Goal: Ask a question

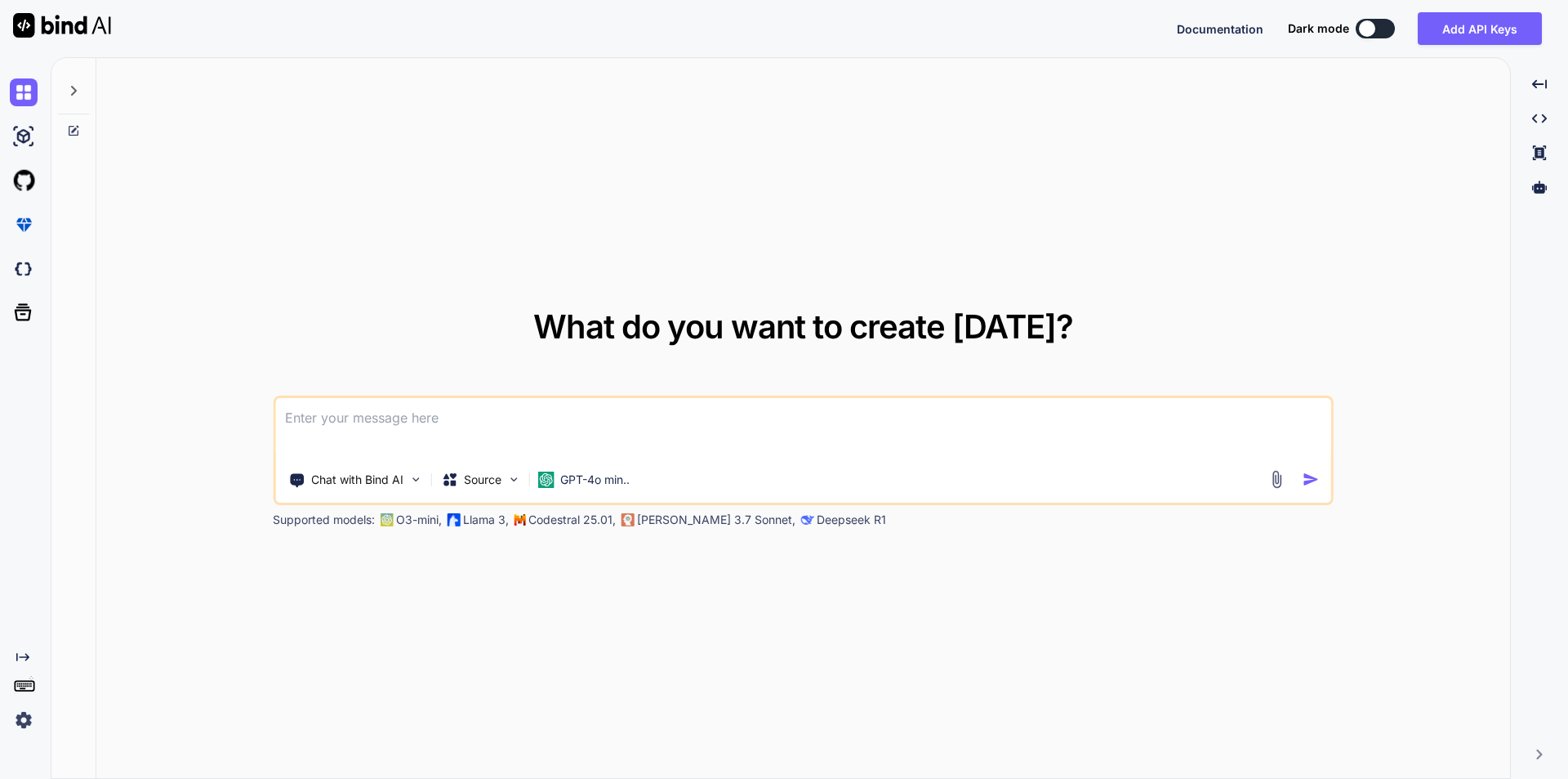
click at [358, 422] on textarea at bounding box center [803, 428] width 1056 height 61
paste textarea "Morning call shortly, so I will ping you"
type textarea "Morning call shortly, so I will ping you please correct this sentence"
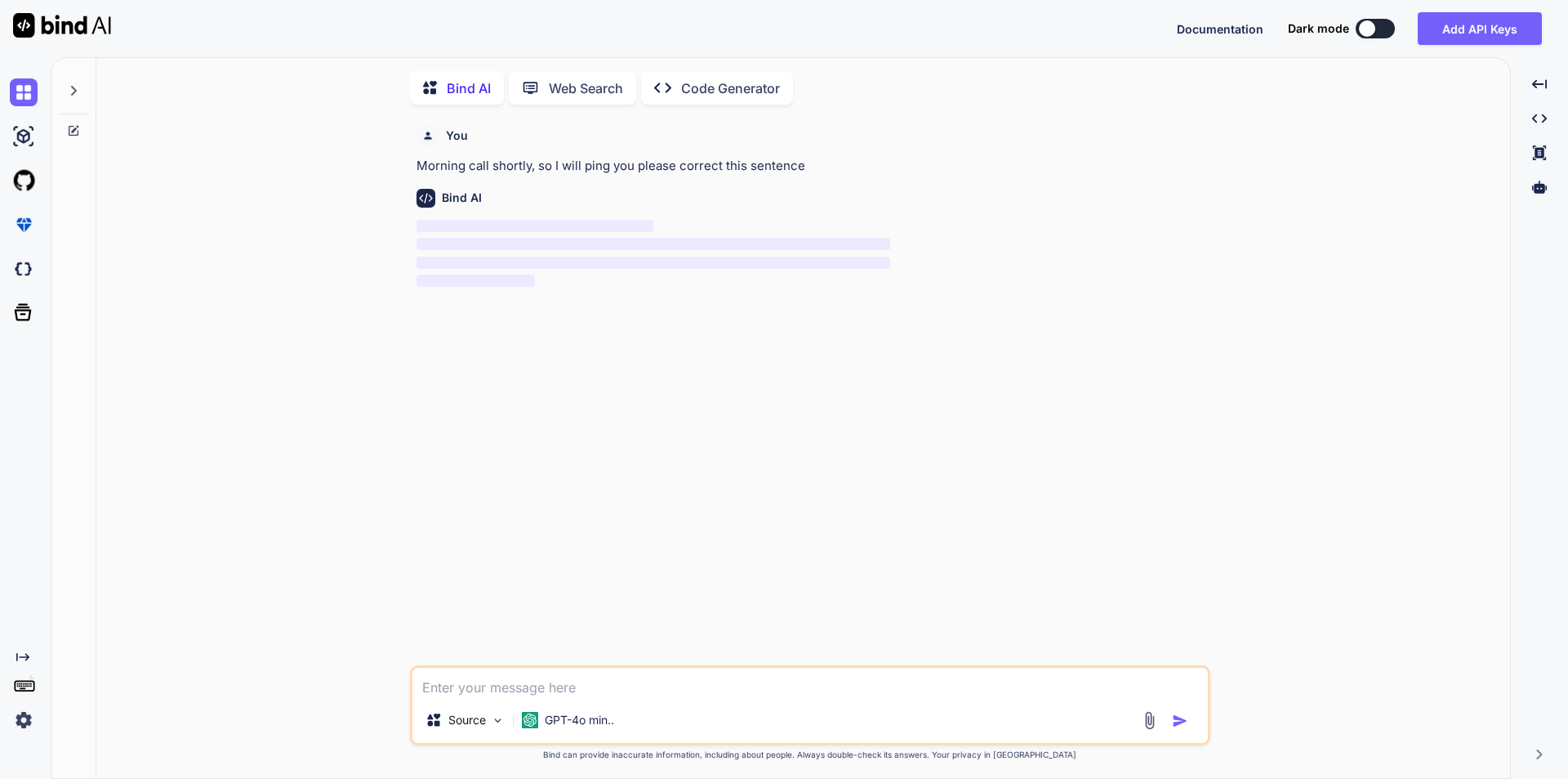
scroll to position [7, 0]
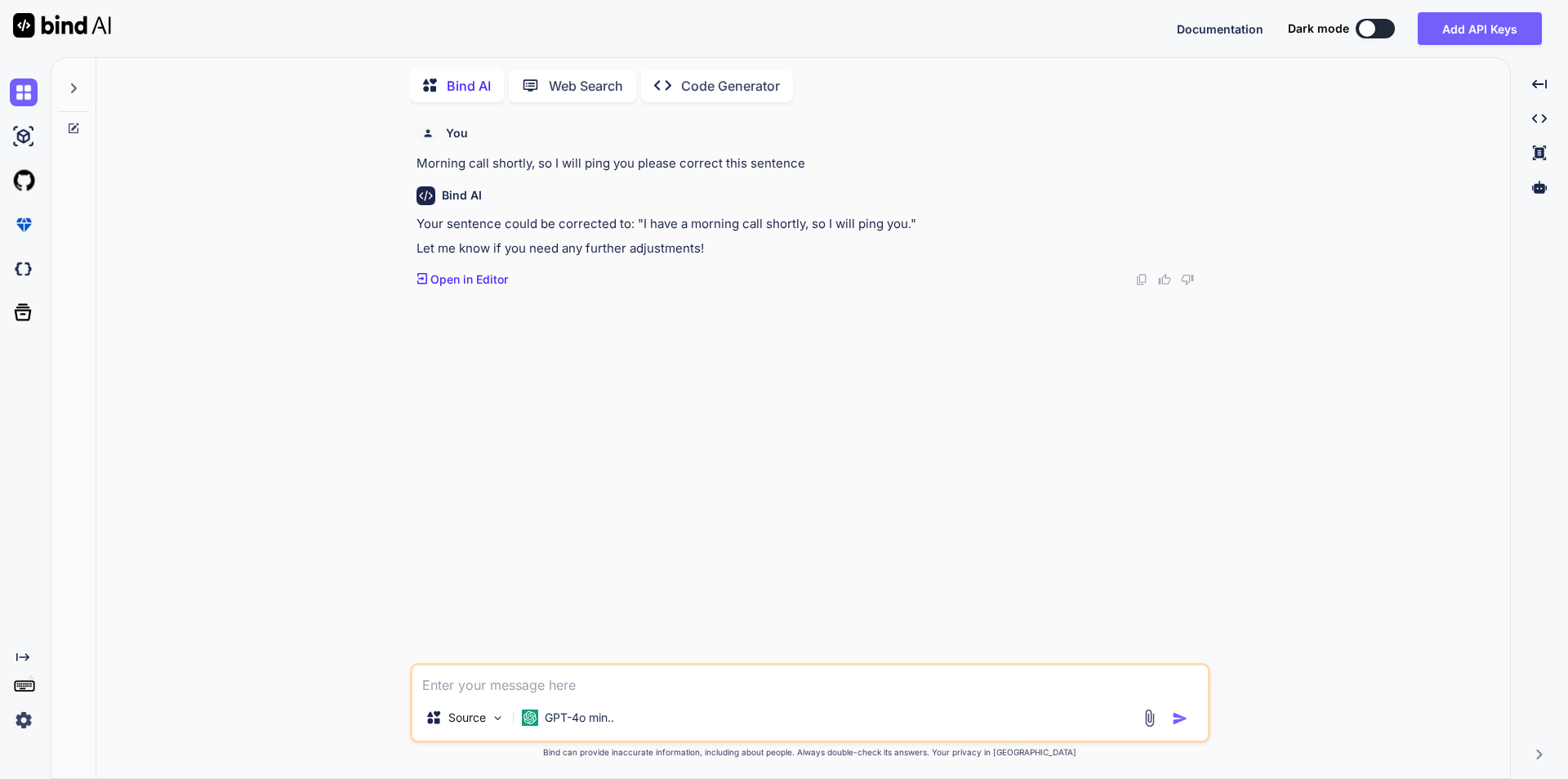
click at [53, 31] on img at bounding box center [62, 24] width 98 height 24
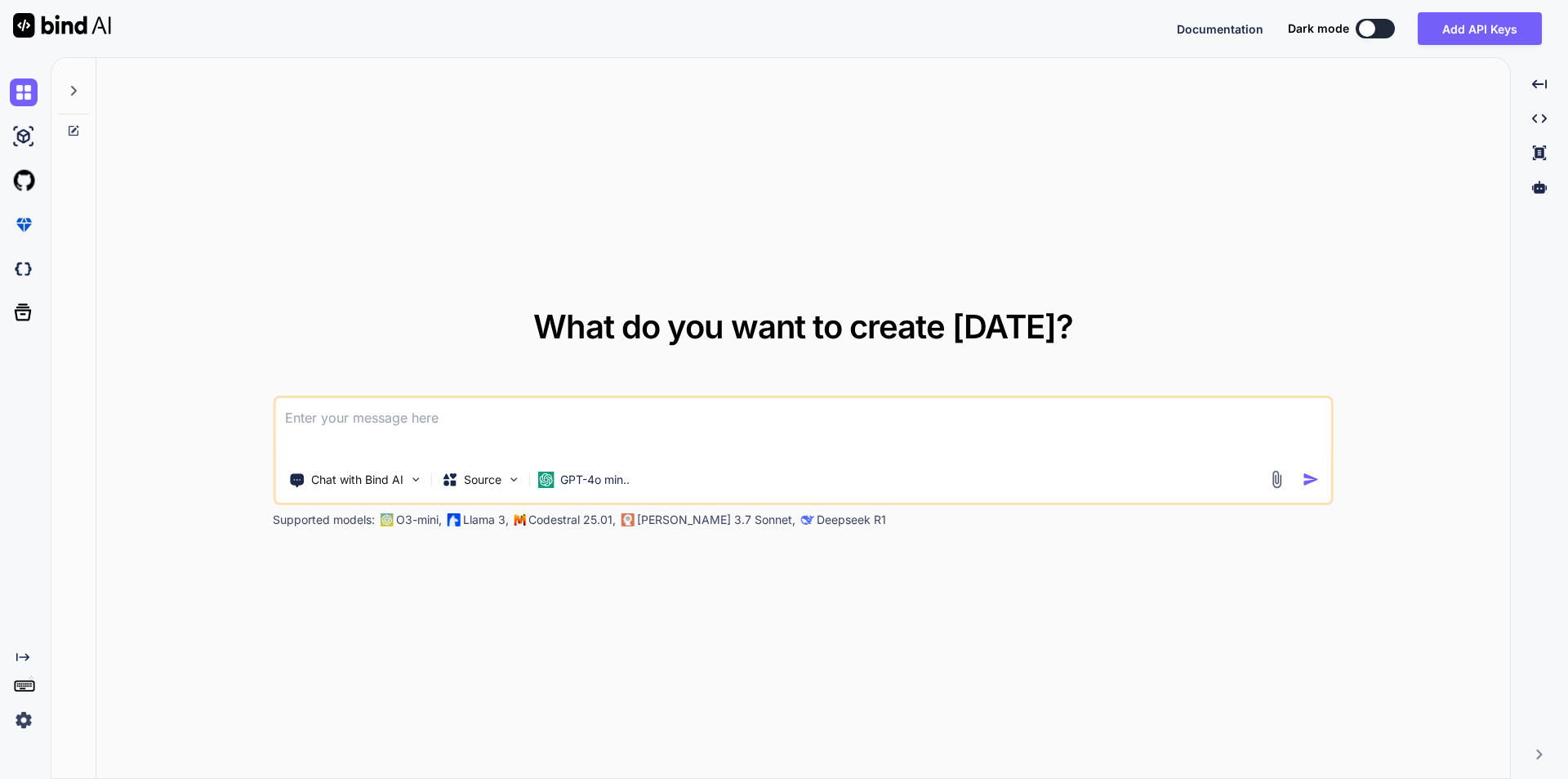
click at [403, 418] on textarea at bounding box center [803, 428] width 1056 height 61
paste textarea "import { createSlice } from "@reduxjs/toolkit"; const initialState = { cartItem…"
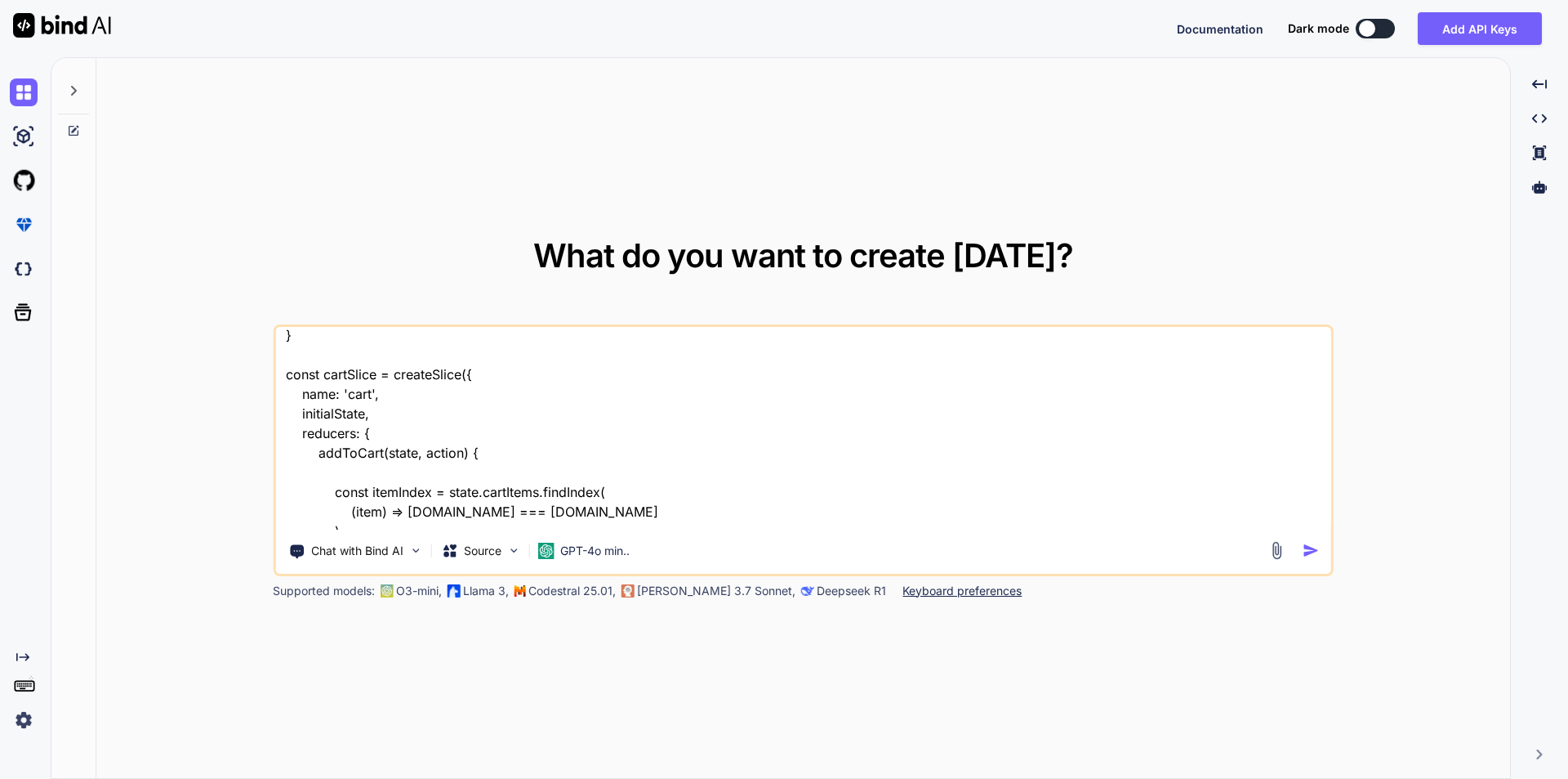
scroll to position [59, 0]
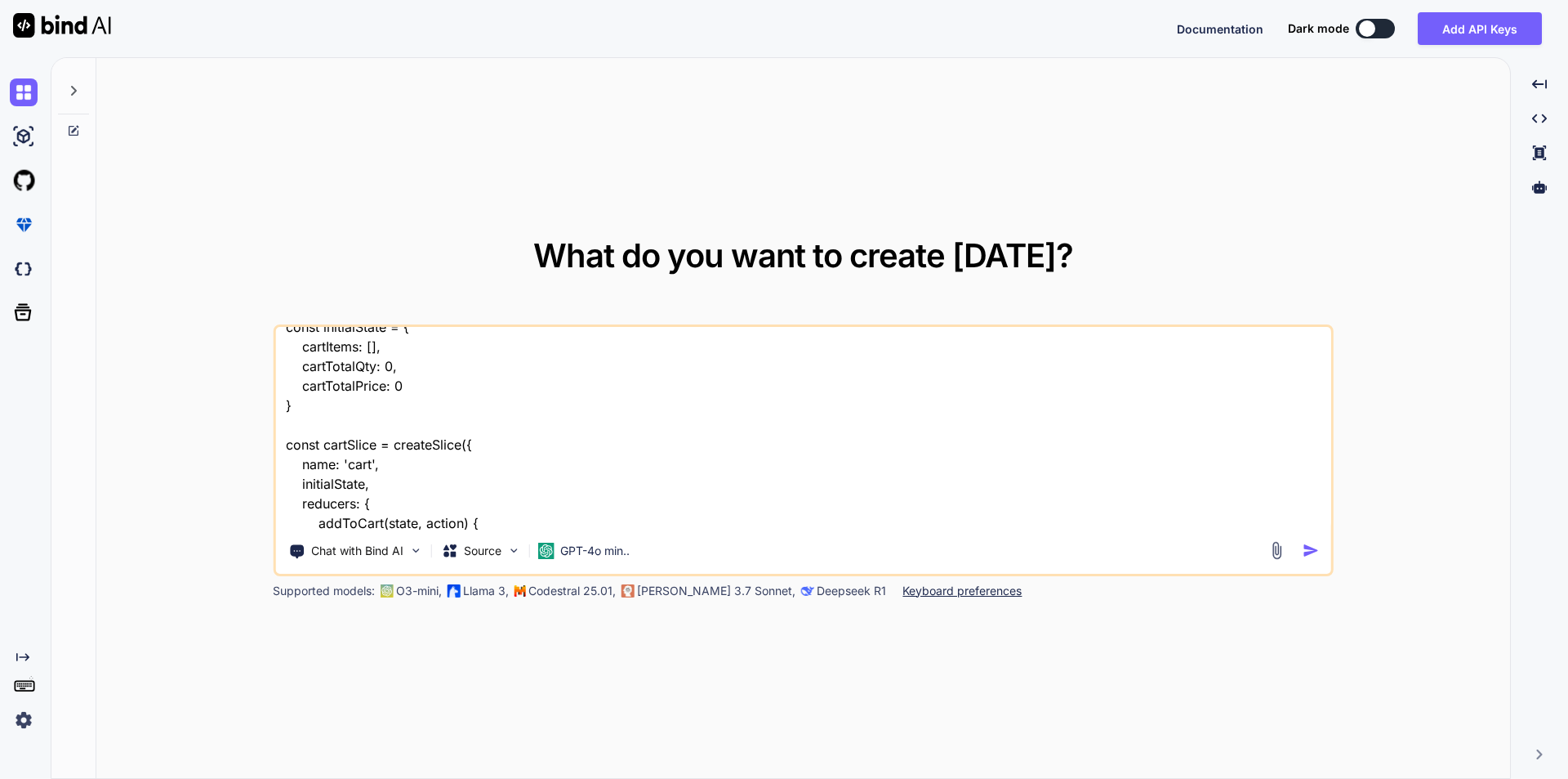
click at [317, 392] on textarea "import { createSlice } from "@reduxjs/toolkit"; const initialState = { cartItem…" at bounding box center [803, 428] width 1056 height 203
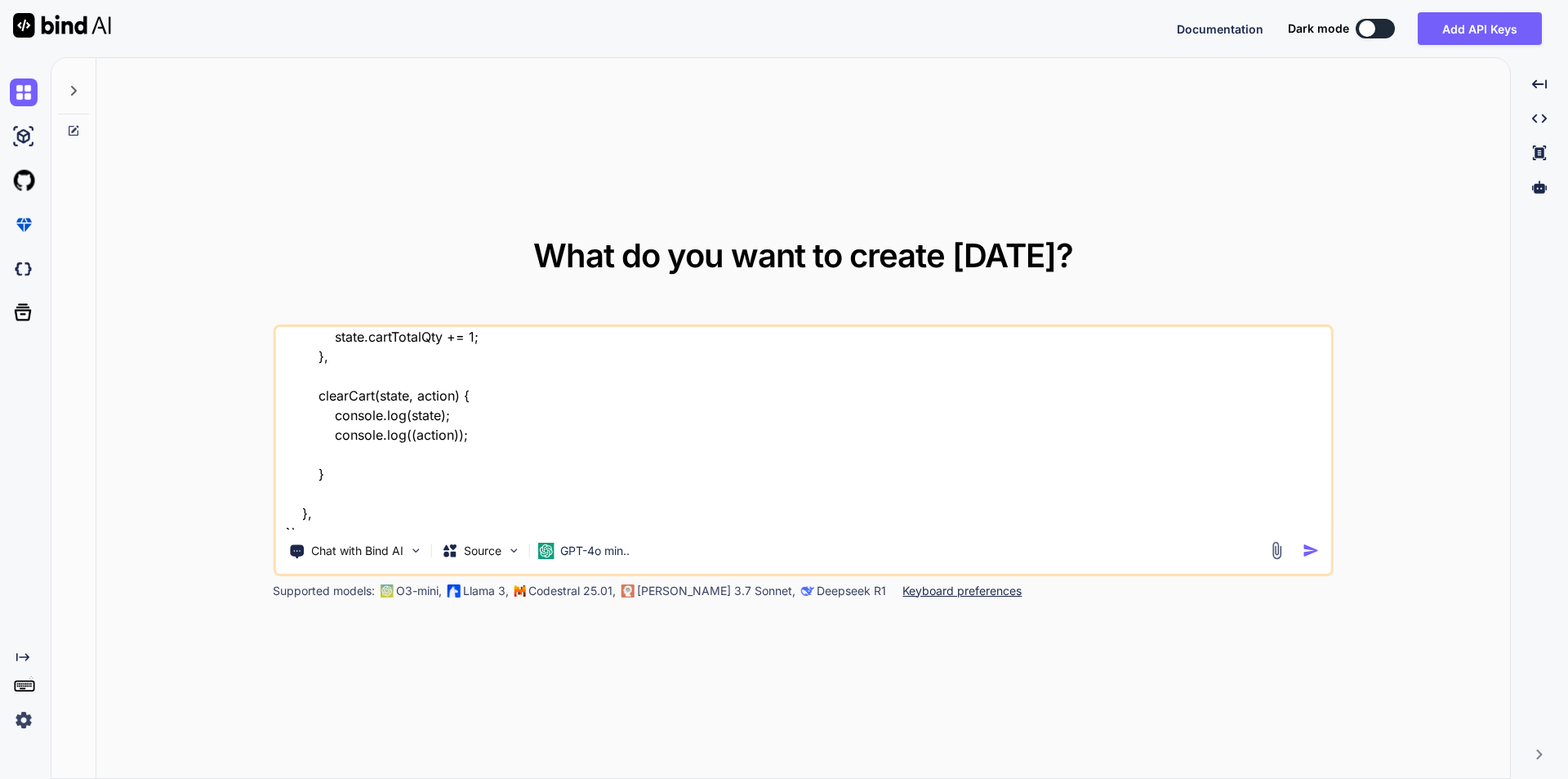
scroll to position [630, 0]
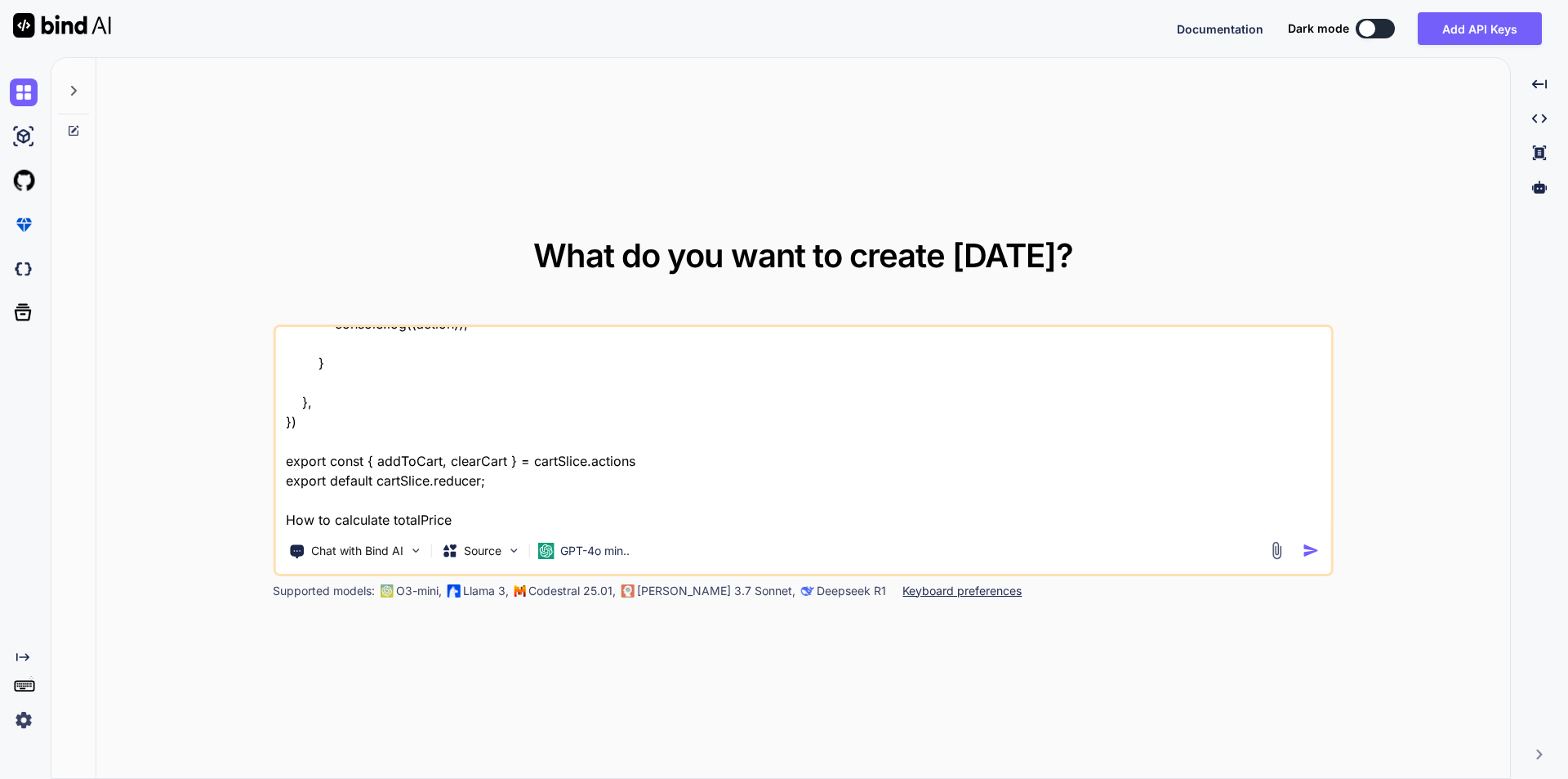
click at [420, 525] on textarea "import { createSlice } from "@reduxjs/toolkit"; const initialState = { cartItem…" at bounding box center [803, 428] width 1056 height 203
paste textarea "cartT"
click at [504, 525] on textarea at bounding box center [803, 428] width 1056 height 203
type textarea "import { createSlice } from "@reduxjs/toolkit"; const initialState = { cartItem…"
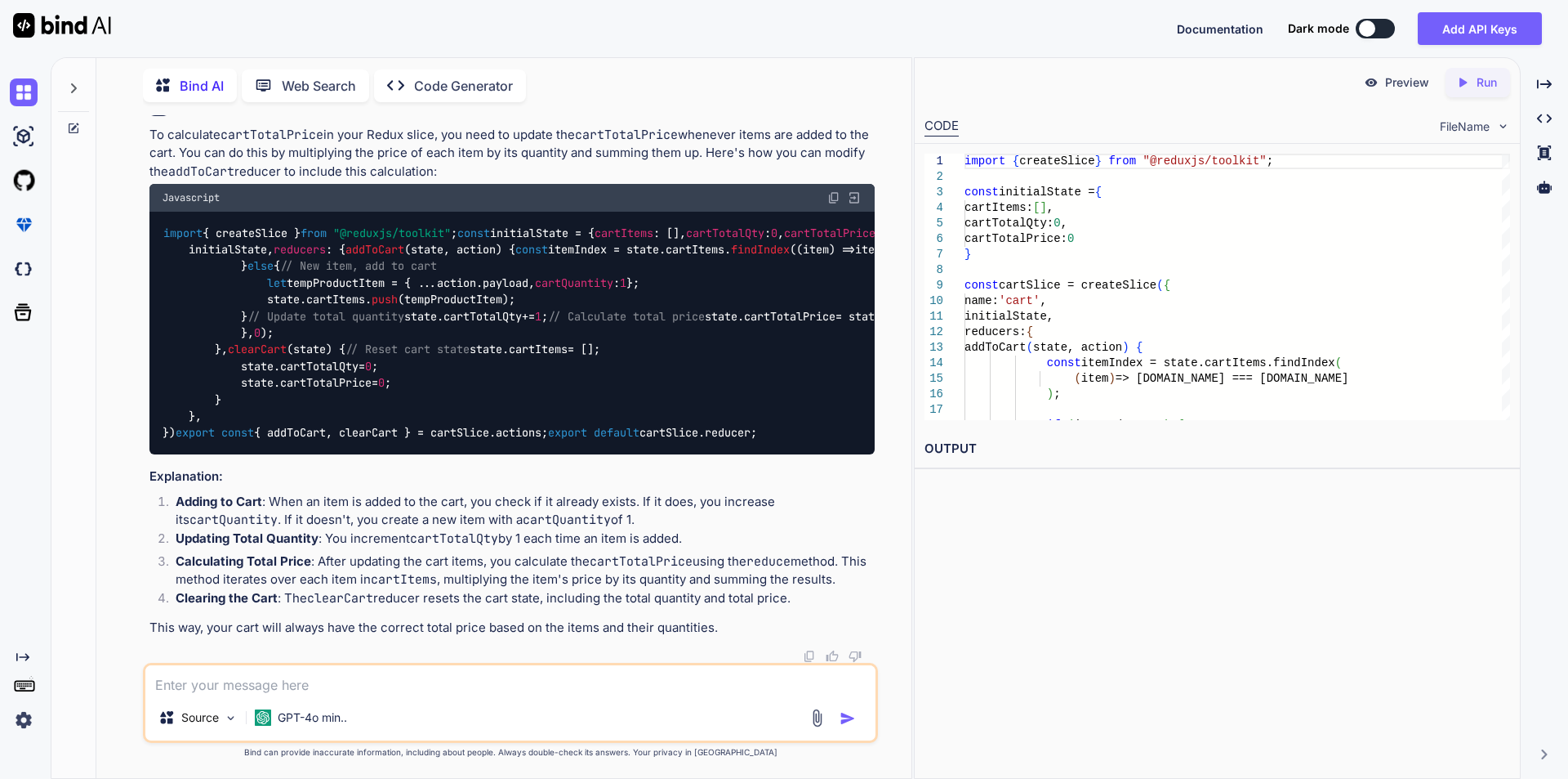
scroll to position [509, 0]
